Goal: Navigation & Orientation: Go to known website

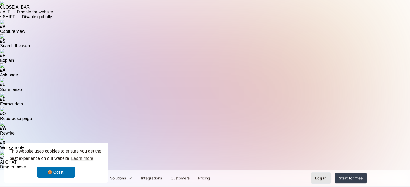
click at [325, 176] on div "Log in" at bounding box center [321, 179] width 12 height 6
